Goal: Find specific page/section: Find specific page/section

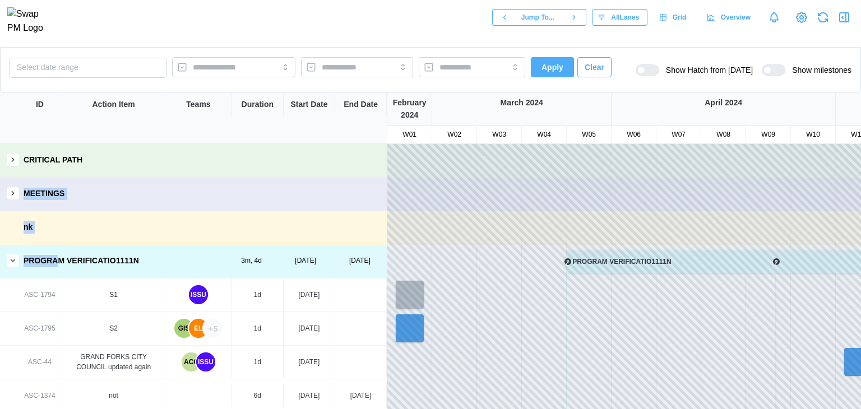
drag, startPoint x: 53, startPoint y: 271, endPoint x: 0, endPoint y: -49, distance: 323.8
click at [0, 0] on html "Jump To... All Lanes Grid Overview Select date range Apply Clear Show Hatch fro…" at bounding box center [430, 204] width 861 height 409
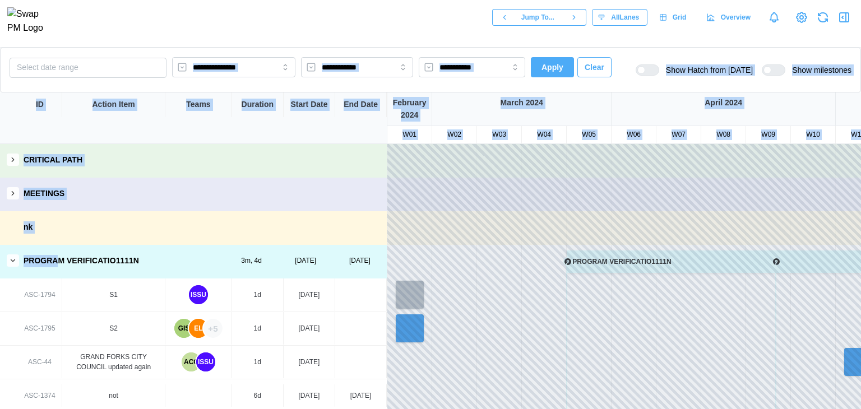
click at [586, 112] on div "[DATE]" at bounding box center [521, 108] width 179 height 33
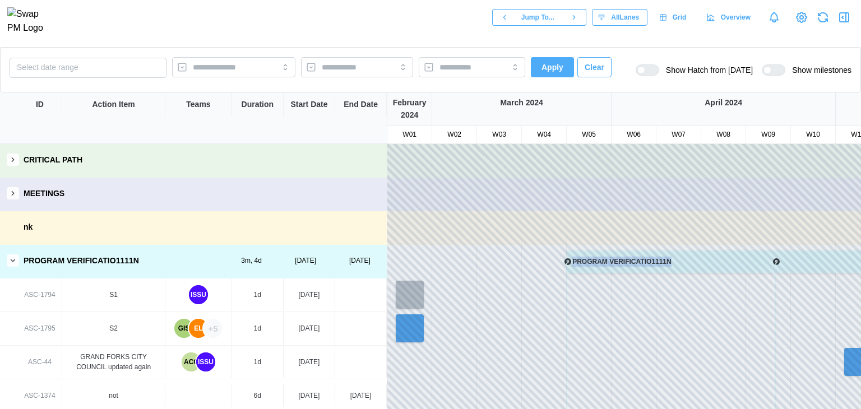
drag, startPoint x: 523, startPoint y: 171, endPoint x: 679, endPoint y: 435, distance: 305.7
click at [679, 408] on html "Jump To... All Lanes Grid Overview Select date range Apply Clear Show Hatch fro…" at bounding box center [430, 204] width 861 height 409
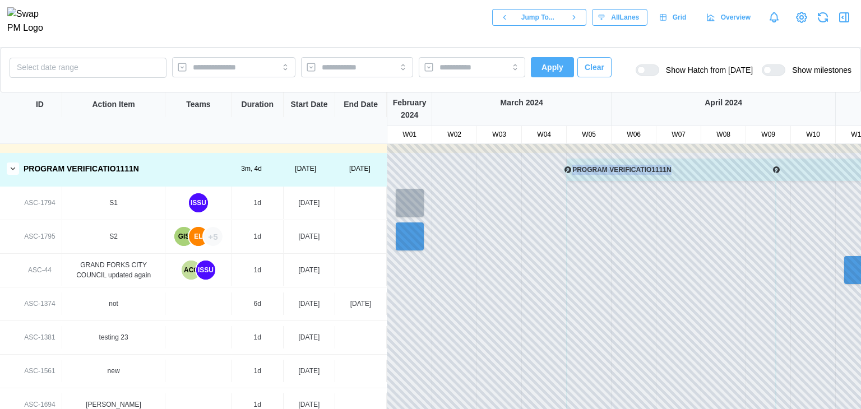
click at [214, 229] on div "+5" at bounding box center [212, 236] width 19 height 19
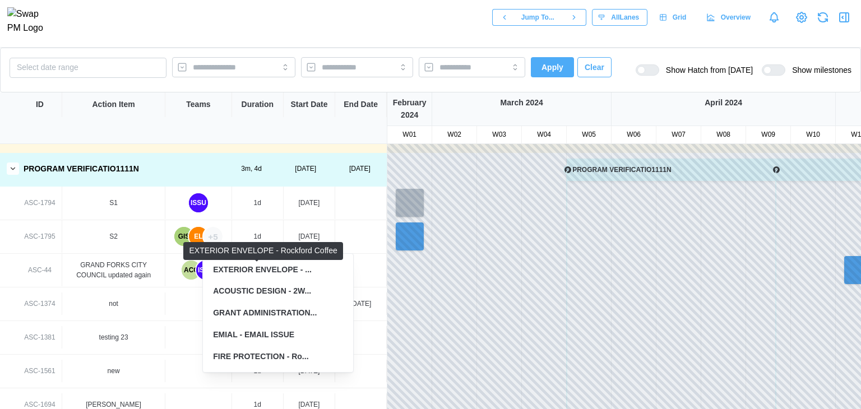
click at [247, 274] on div "EXTERIOR ENVELOPE - ..." at bounding box center [262, 270] width 99 height 12
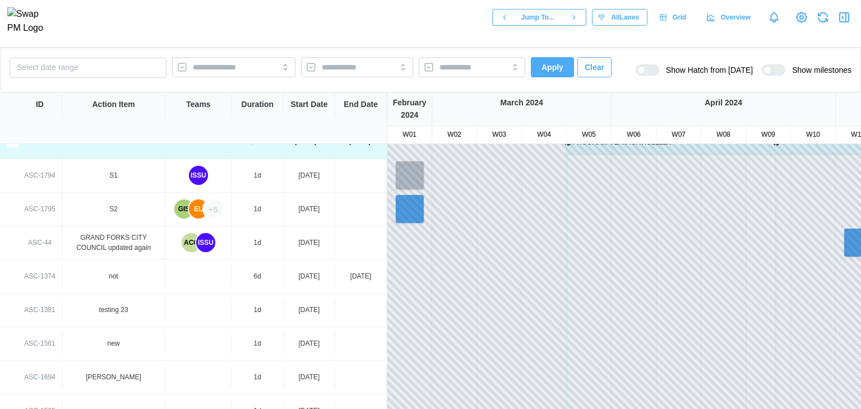
scroll to position [0, 0]
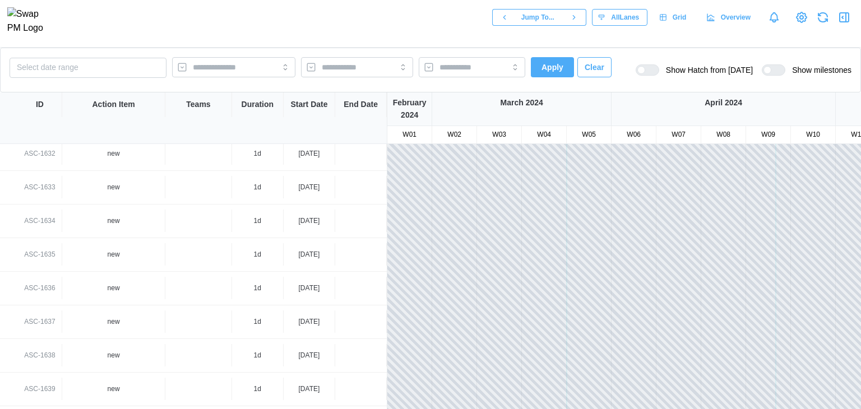
drag, startPoint x: 401, startPoint y: 295, endPoint x: 408, endPoint y: 435, distance: 140.2
click at [408, 408] on html "Jump To... All Lanes Grid Overview Select date range Apply Clear Show Hatch fro…" at bounding box center [430, 204] width 861 height 409
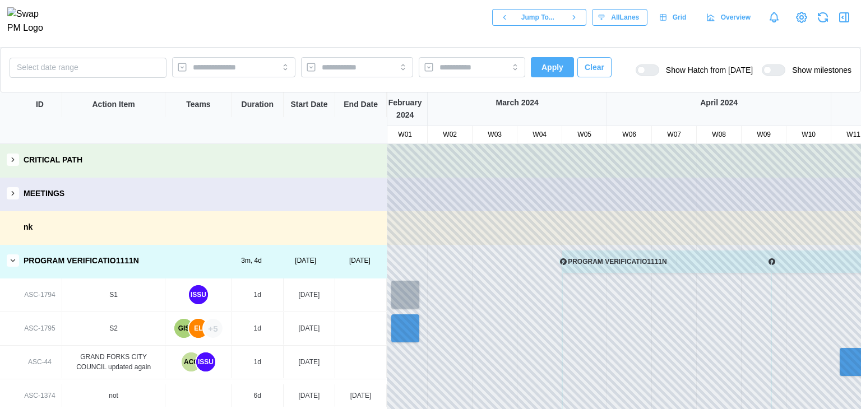
drag, startPoint x: 552, startPoint y: 292, endPoint x: 543, endPoint y: 435, distance: 143.2
click at [543, 408] on html "Jump To... All Lanes Grid Overview Select date range Apply Clear Show Hatch fro…" at bounding box center [430, 204] width 861 height 409
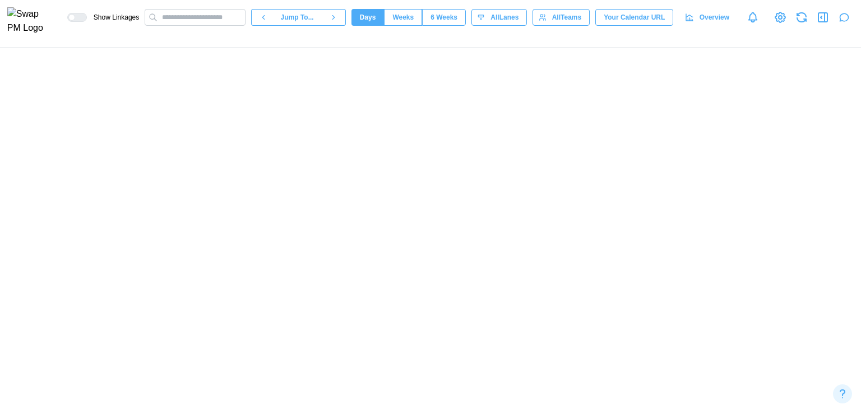
scroll to position [0, 51651]
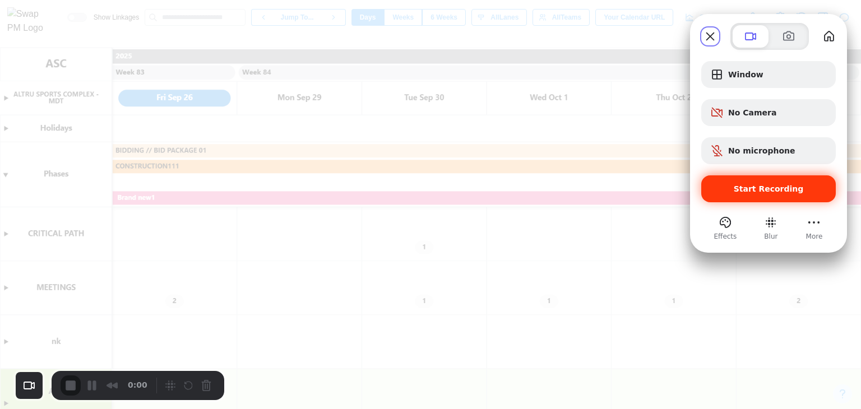
click at [746, 190] on span "Start Recording" at bounding box center [768, 188] width 70 height 9
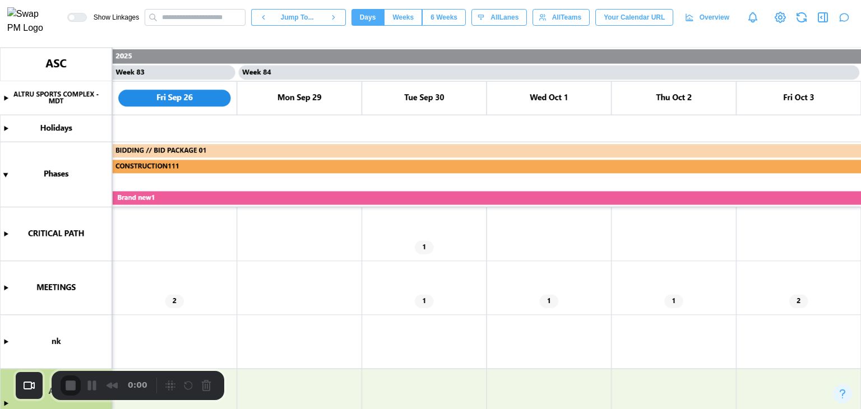
click at [795, 0] on html "Show Linkages Jump To... Days Weeks 6 Weeks days All Lanes All Teams Your Calen…" at bounding box center [430, 204] width 861 height 409
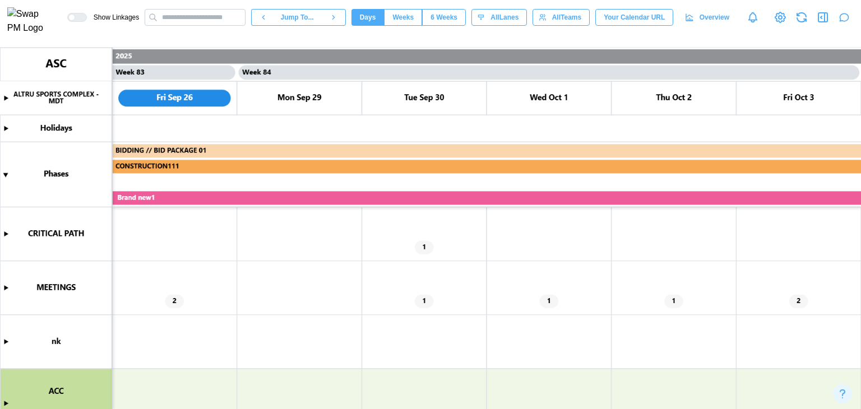
type textarea "*"
